Goal: Task Accomplishment & Management: Use online tool/utility

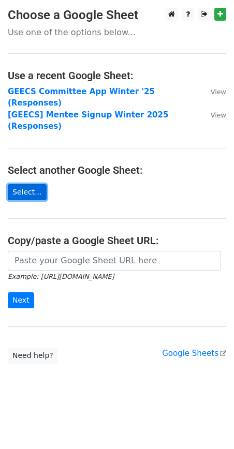
click at [25, 184] on link "Select..." at bounding box center [27, 192] width 39 height 16
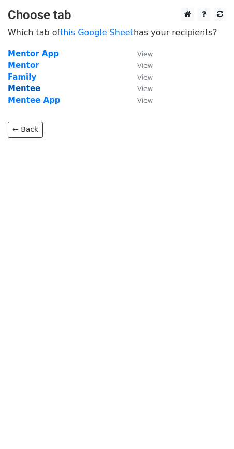
click at [16, 84] on strong "Mentee" at bounding box center [24, 88] width 33 height 9
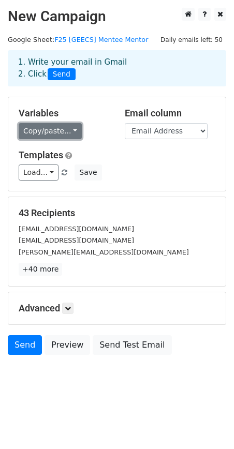
click at [67, 137] on link "Copy/paste..." at bounding box center [50, 131] width 63 height 16
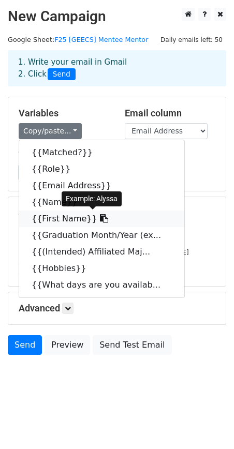
click at [112, 220] on link "{{First Name}}" at bounding box center [101, 218] width 165 height 17
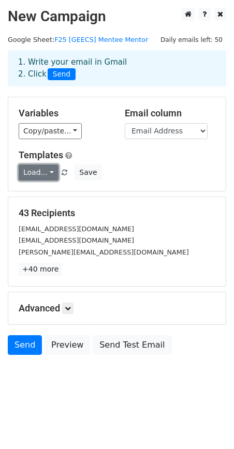
click at [50, 170] on link "Load..." at bounding box center [39, 172] width 40 height 16
